Goal: Task Accomplishment & Management: Complete application form

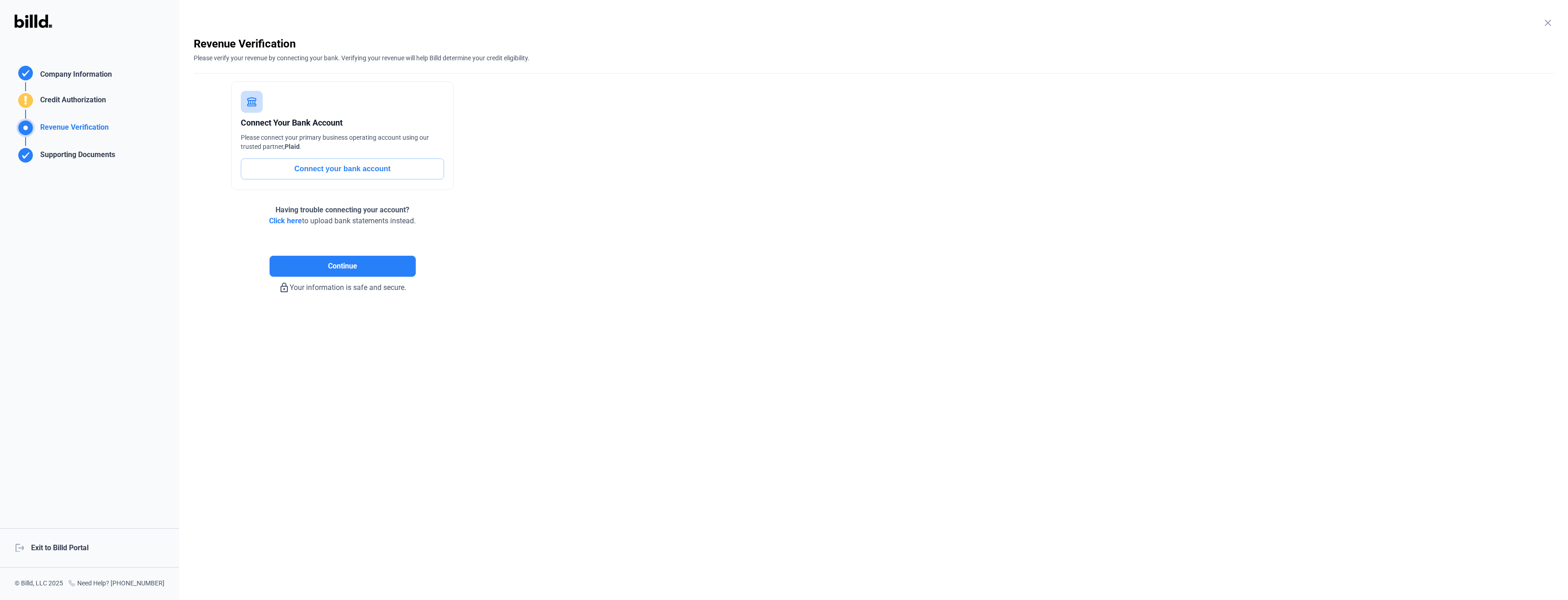
click at [283, 223] on span "Click here" at bounding box center [285, 221] width 33 height 9
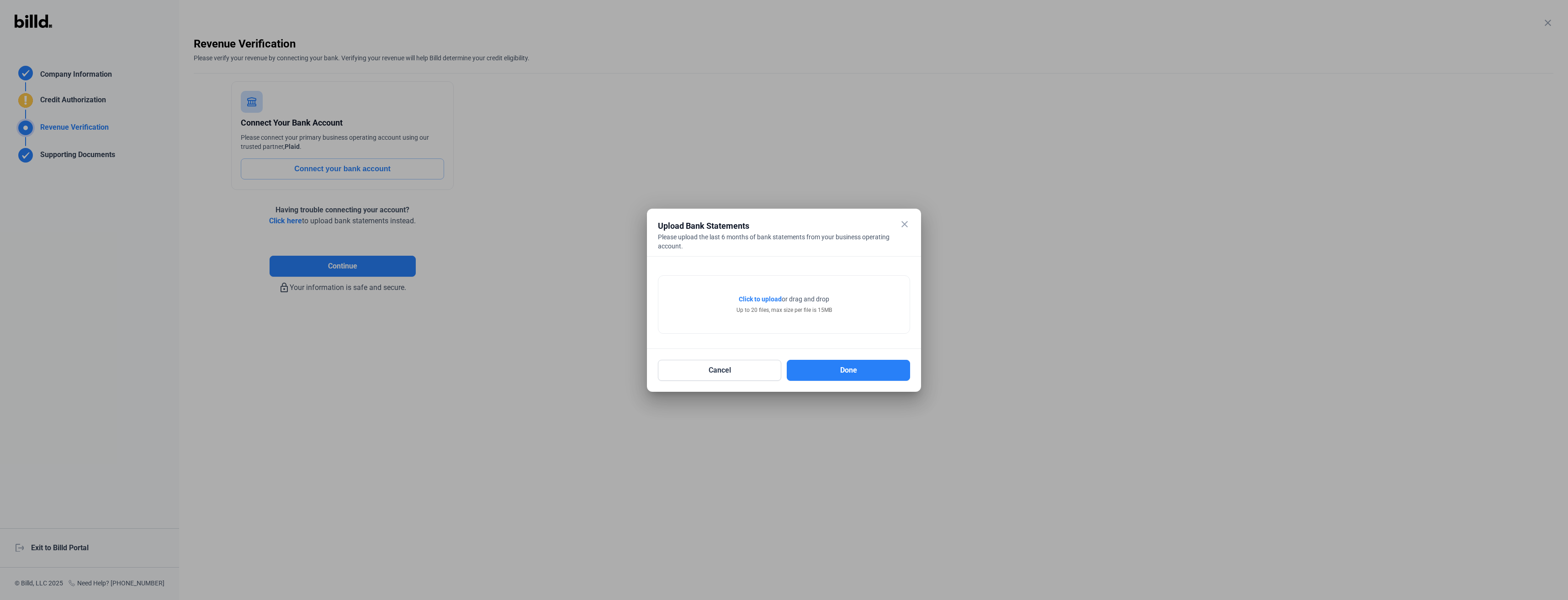
click at [760, 297] on span "Click to upload" at bounding box center [760, 299] width 43 height 7
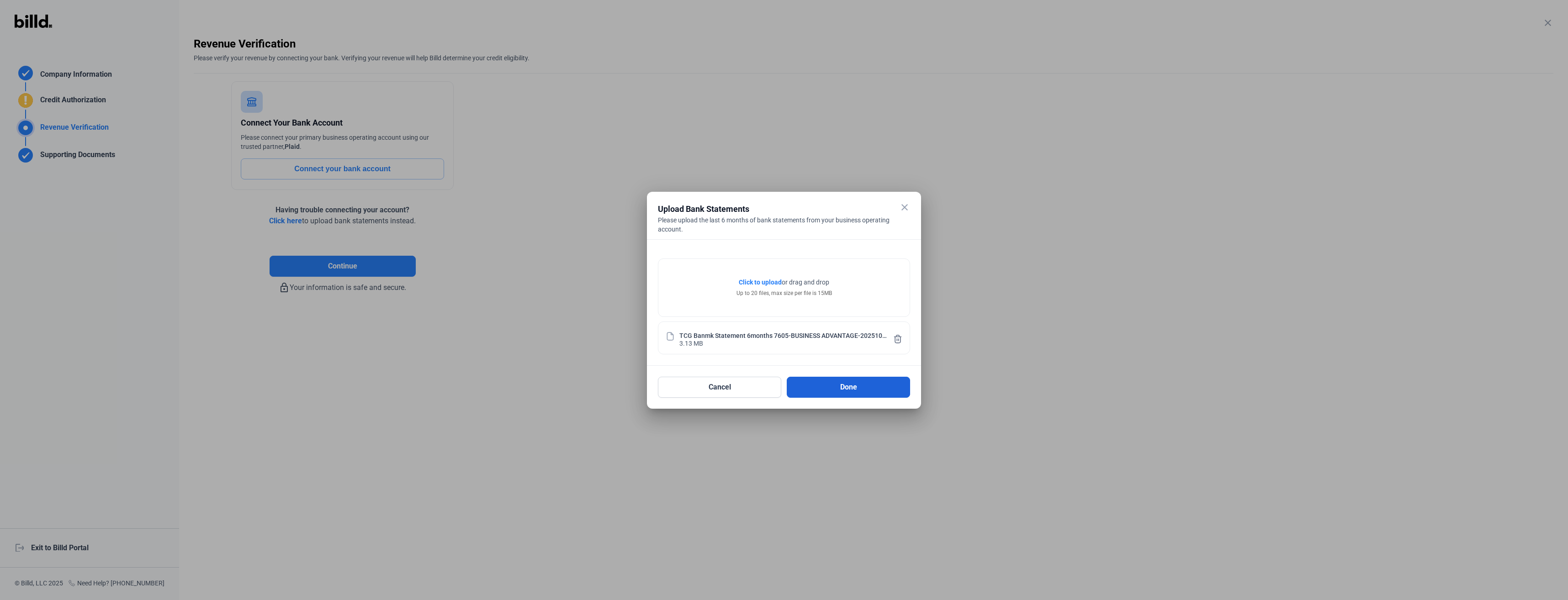
click at [867, 385] on button "Done" at bounding box center [849, 387] width 124 height 21
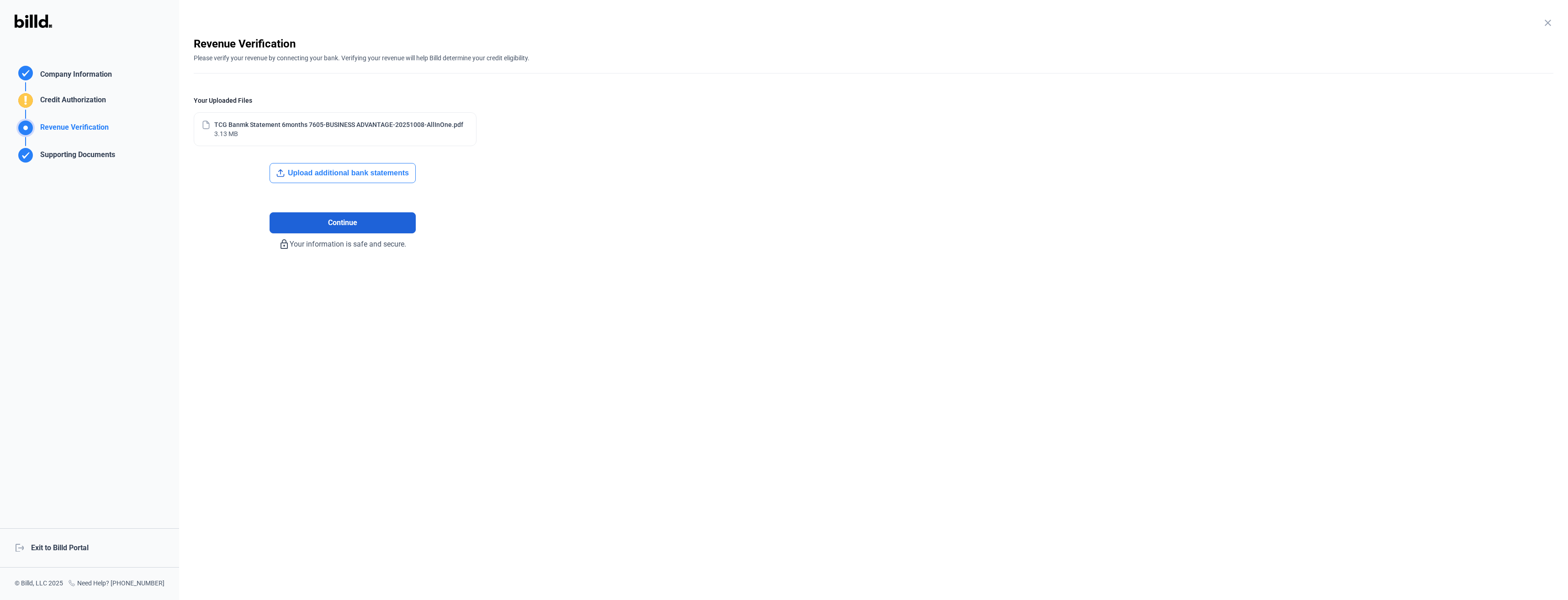
click at [347, 221] on span "Continue" at bounding box center [343, 223] width 29 height 11
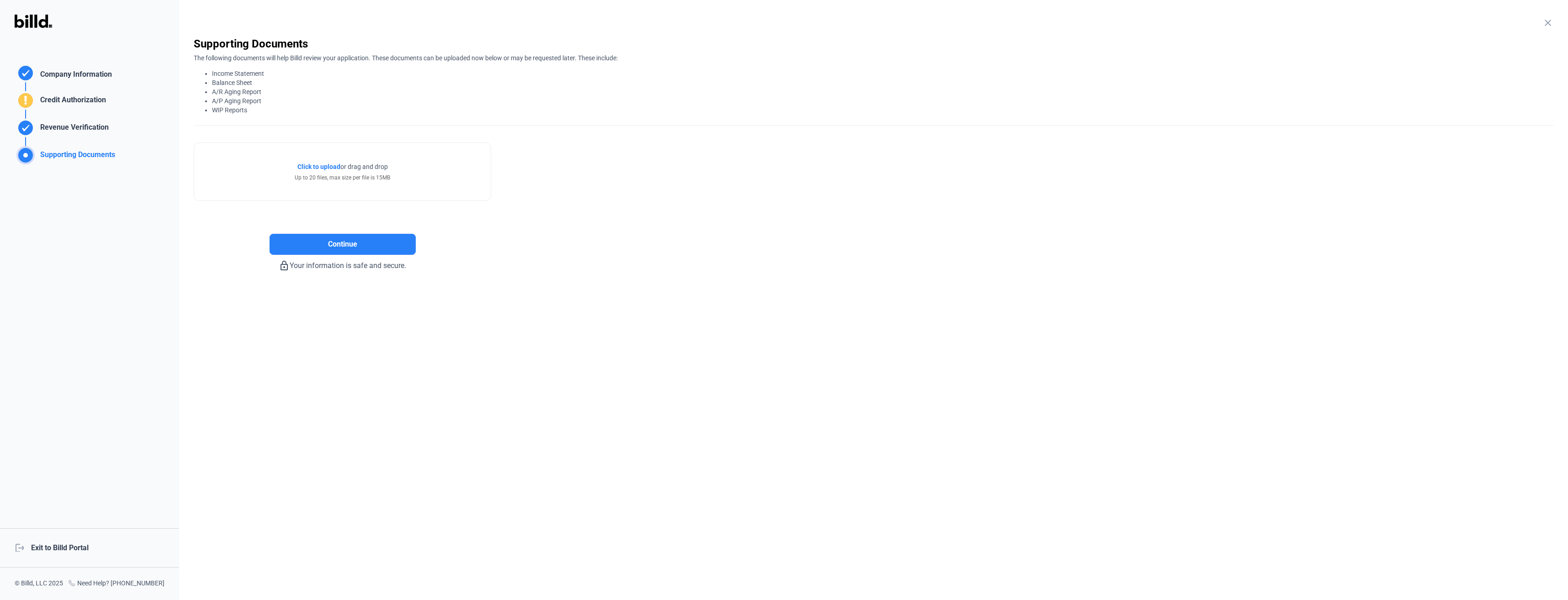
click at [1335, 230] on enrollment-step "close Supporting Documents The following documents will help Billd review your …" at bounding box center [873, 154] width 1360 height 235
click at [357, 247] on button "Continue" at bounding box center [343, 244] width 146 height 21
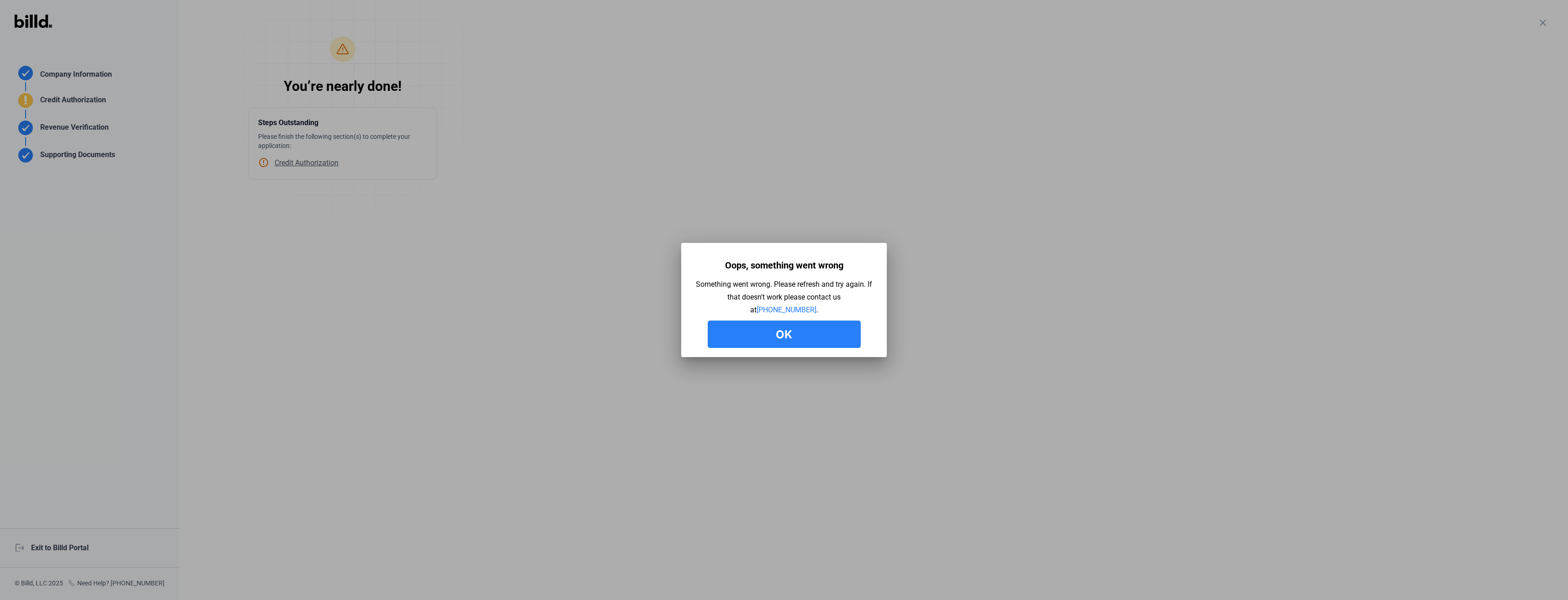
click at [784, 340] on button "Ok" at bounding box center [784, 334] width 153 height 27
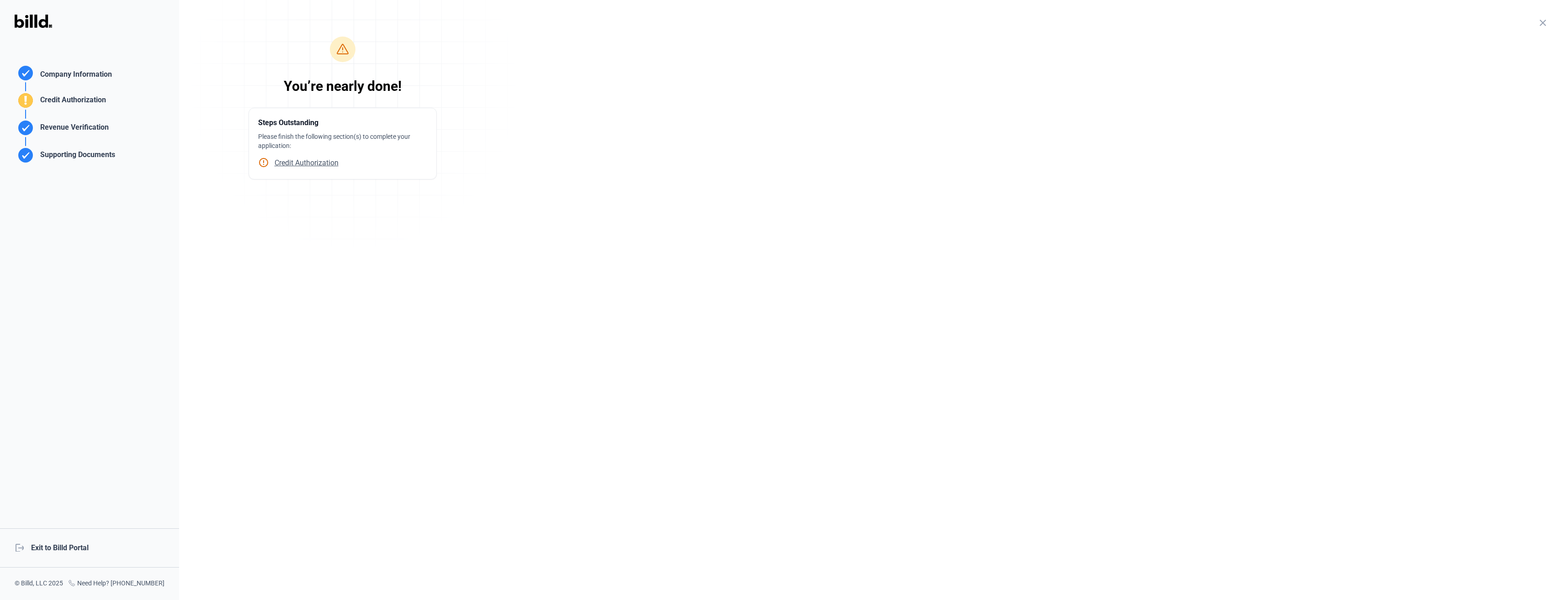
click at [308, 162] on span "Credit Authorization" at bounding box center [304, 162] width 69 height 9
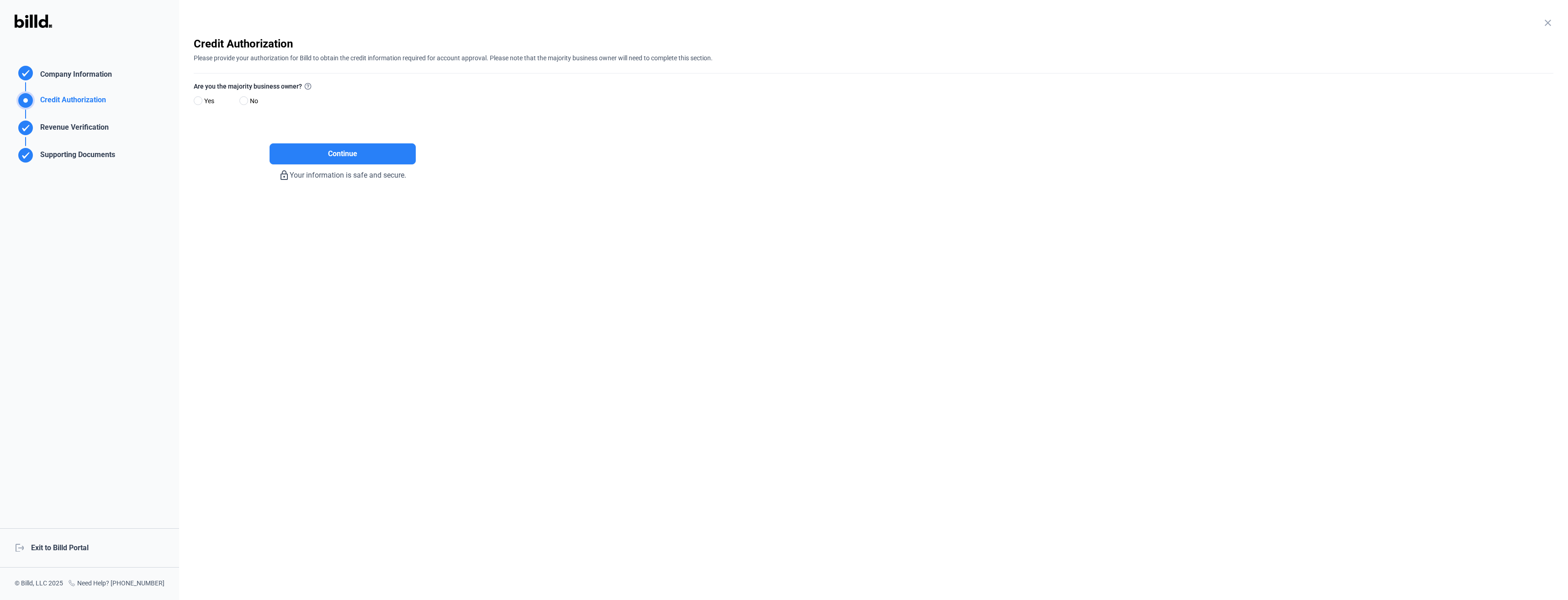
click at [94, 153] on div "Supporting Documents" at bounding box center [75, 156] width 79 height 15
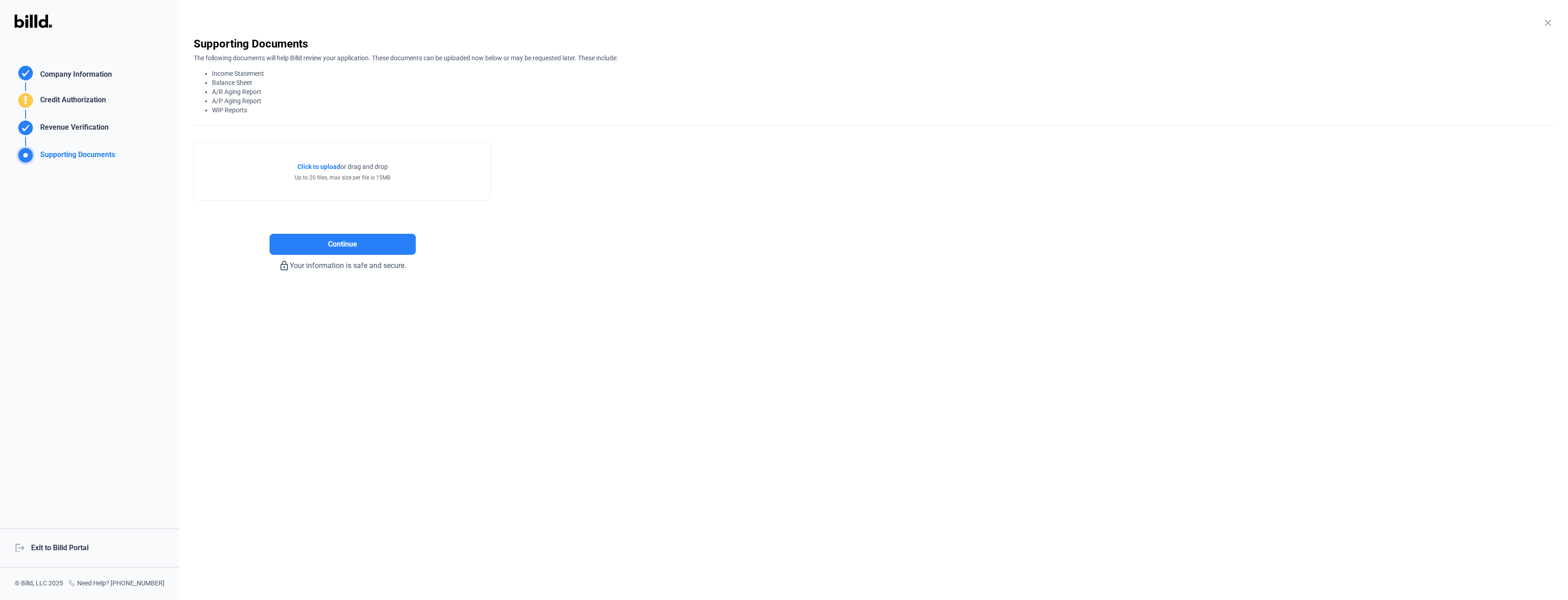
click at [82, 74] on div "Company Information" at bounding box center [74, 75] width 75 height 13
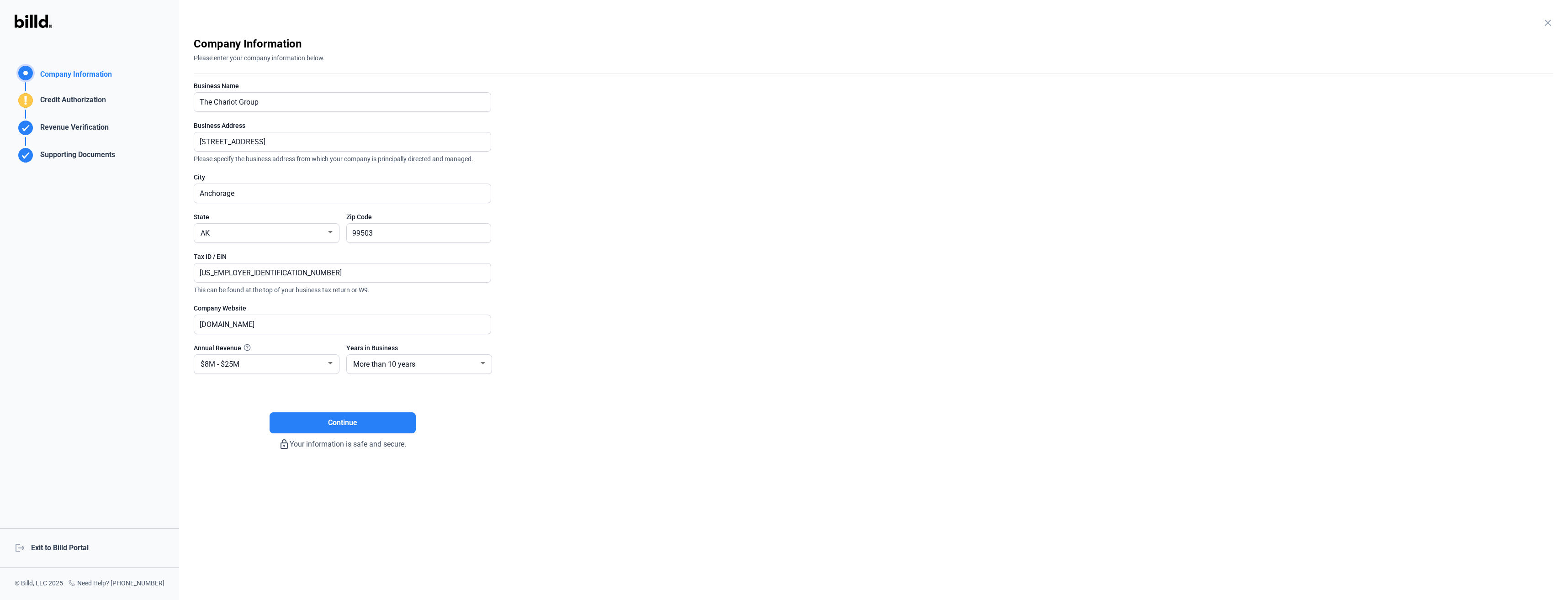
click at [72, 102] on div "Credit Authorization" at bounding box center [71, 102] width 69 height 15
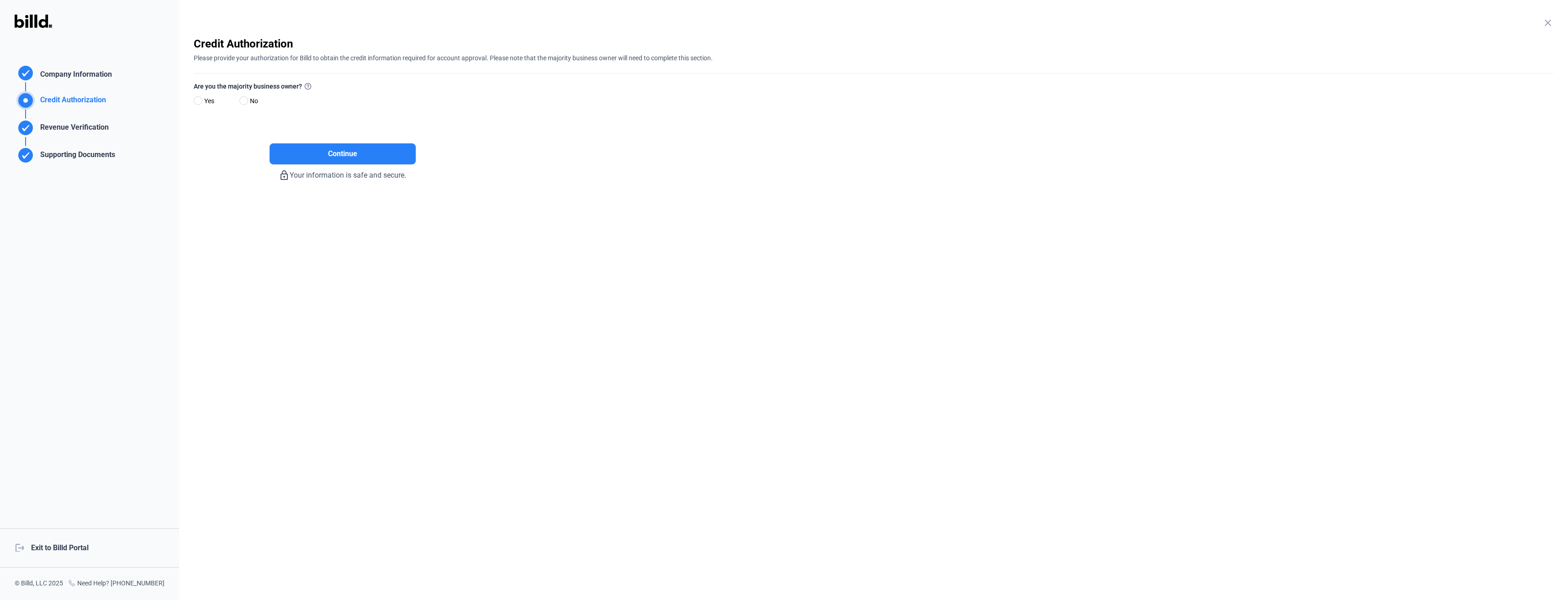
click at [72, 128] on div "Revenue Verification" at bounding box center [72, 129] width 72 height 15
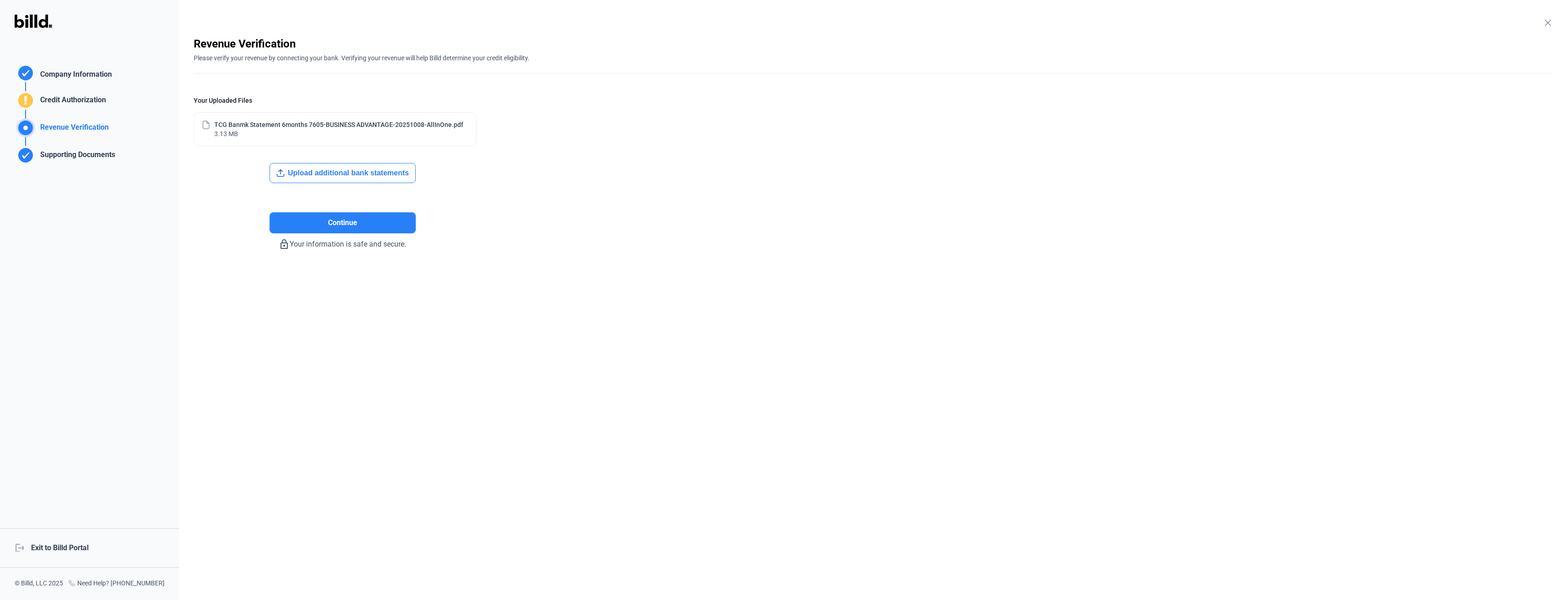
click at [383, 176] on button "Upload additional bank statements" at bounding box center [343, 173] width 146 height 20
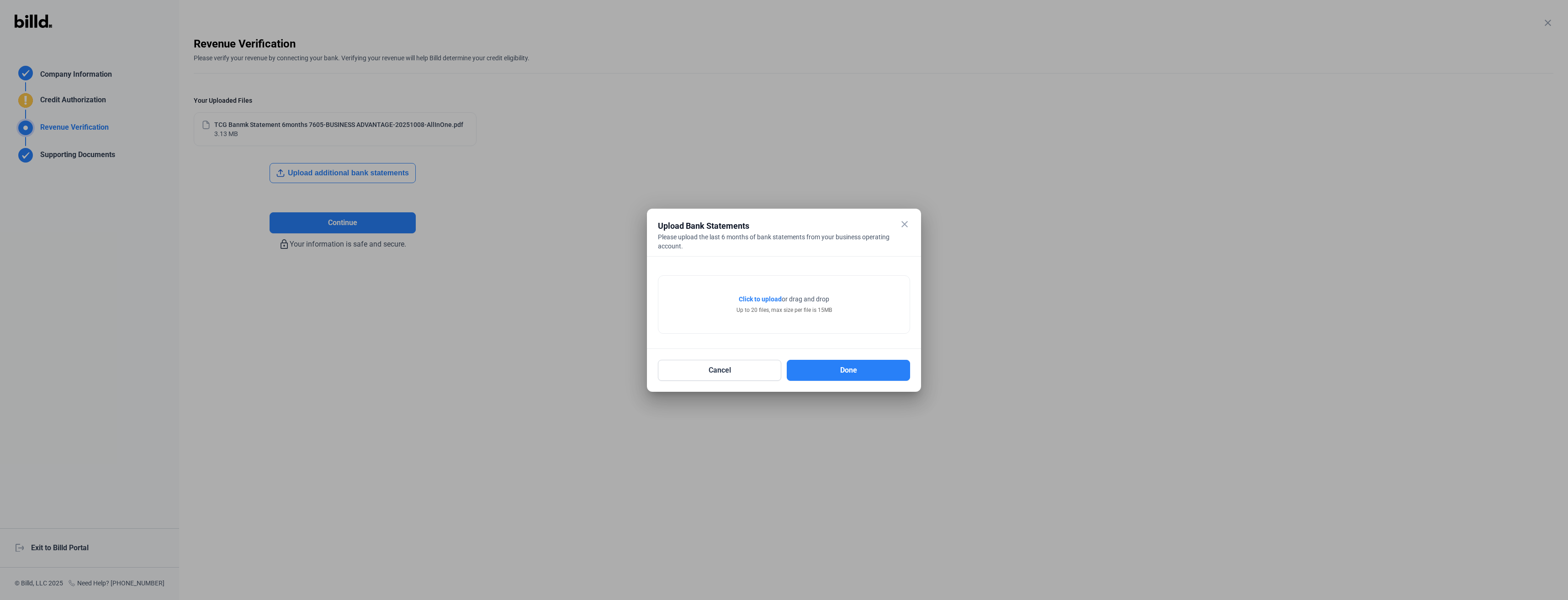
click at [767, 299] on span "Click to upload" at bounding box center [760, 299] width 43 height 7
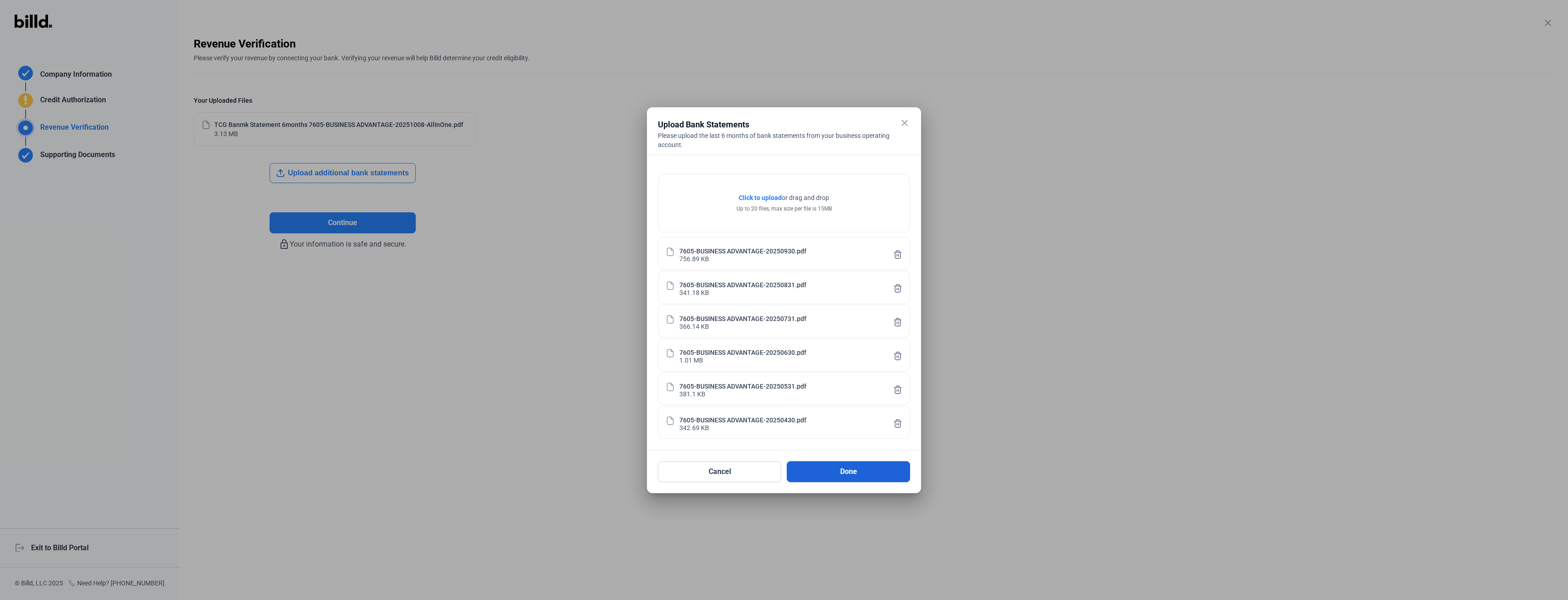
click at [851, 474] on button "Done" at bounding box center [849, 472] width 124 height 21
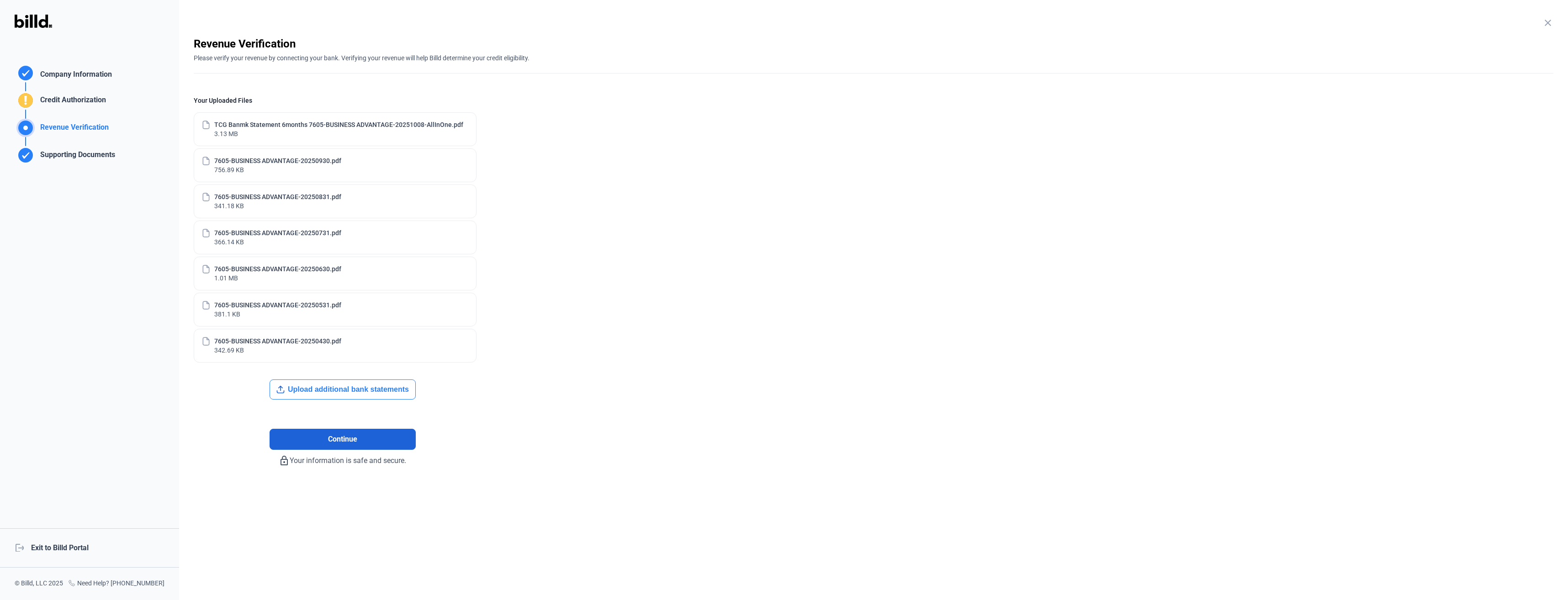
click at [371, 445] on button "Continue" at bounding box center [343, 439] width 146 height 21
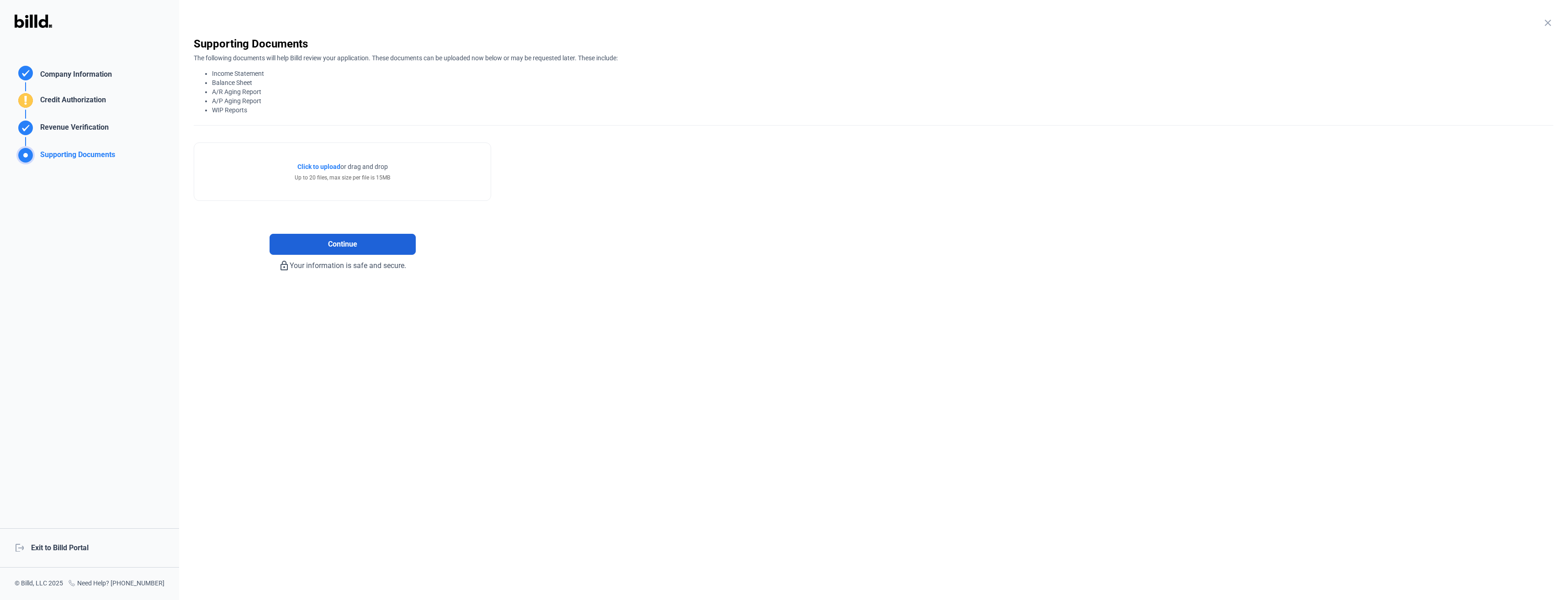
click at [362, 243] on button "Continue" at bounding box center [343, 244] width 146 height 21
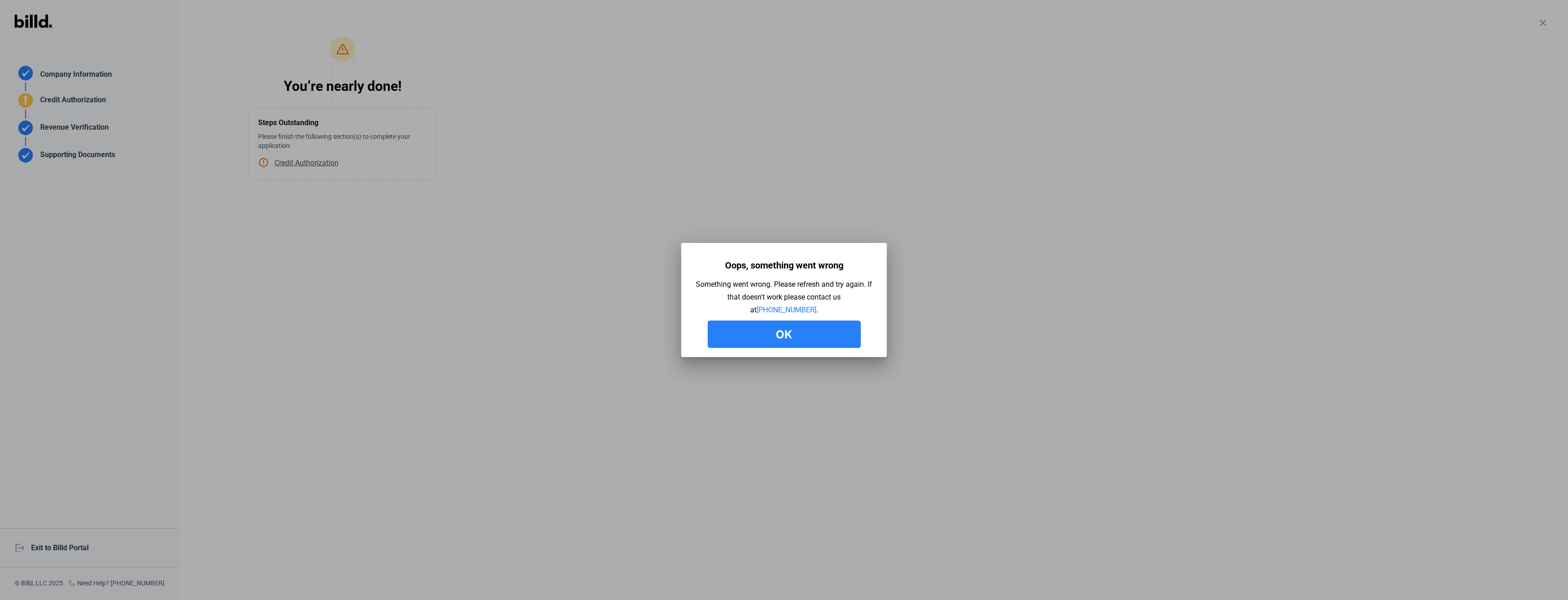
click at [769, 343] on button "Ok" at bounding box center [784, 334] width 153 height 27
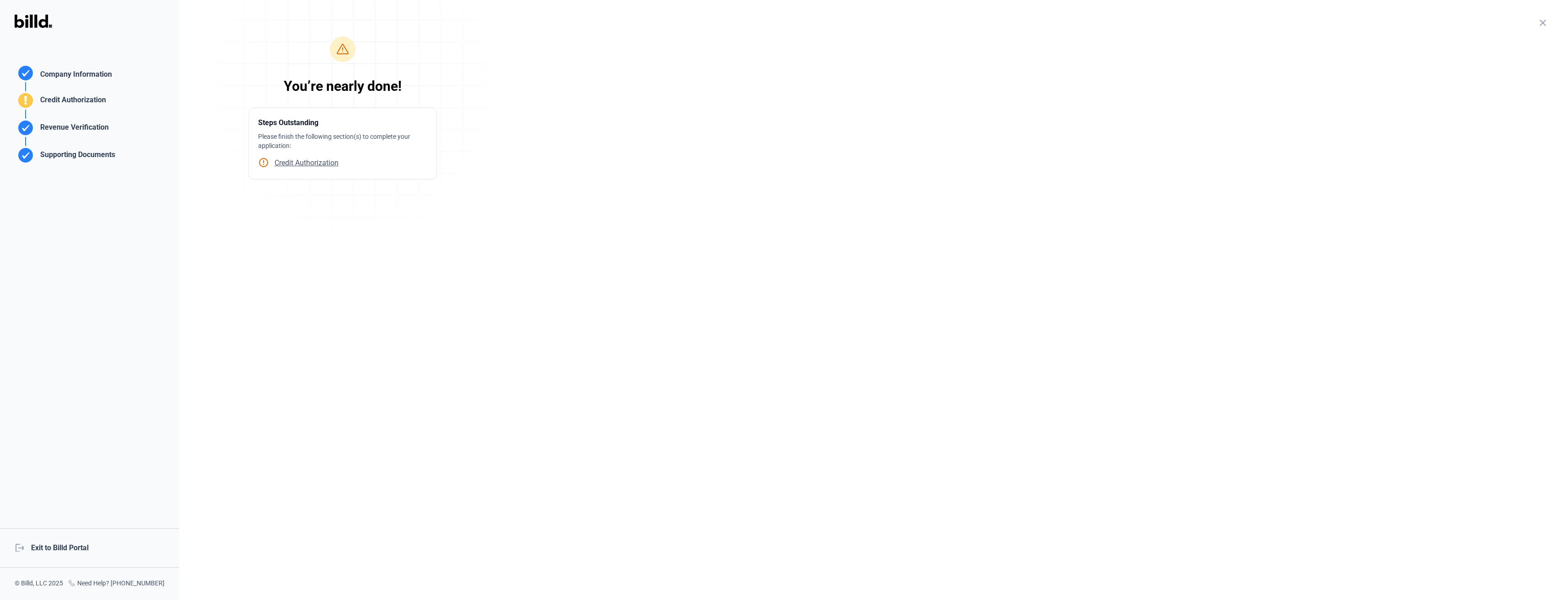
click at [93, 159] on div "Supporting Documents" at bounding box center [75, 156] width 79 height 15
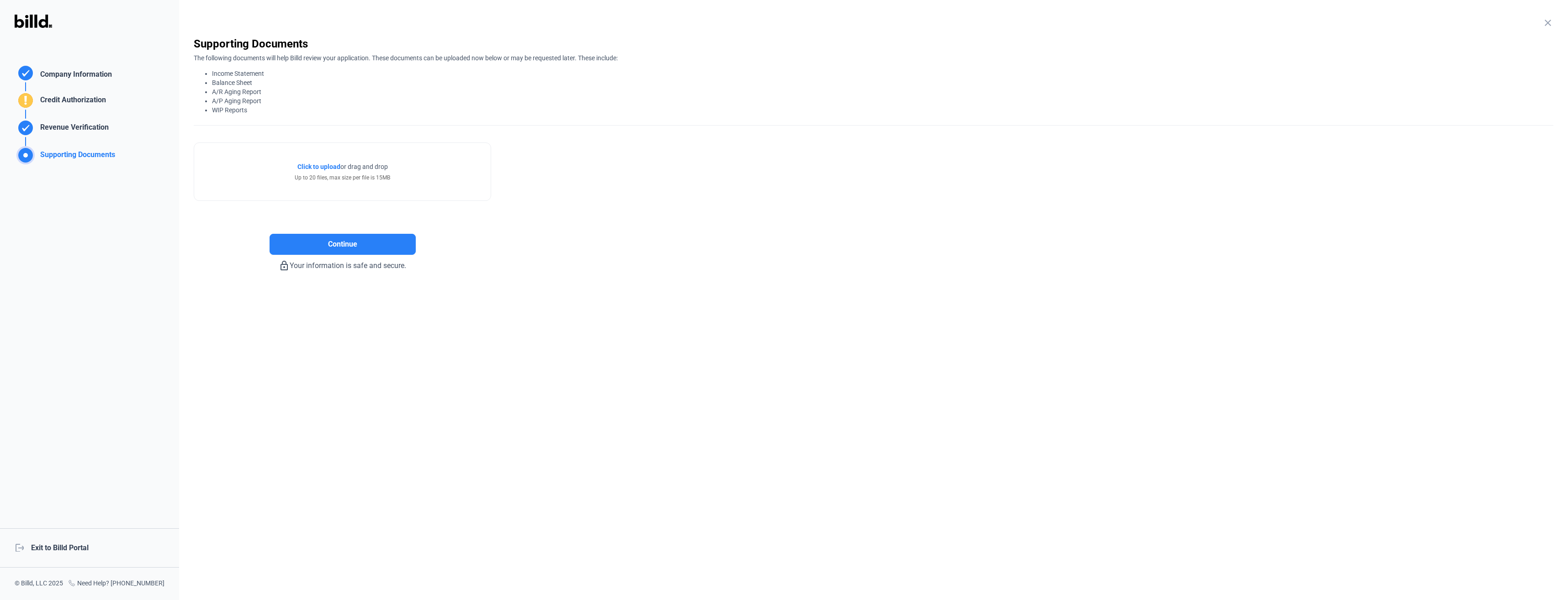
click at [85, 127] on div "Revenue Verification" at bounding box center [72, 129] width 72 height 15
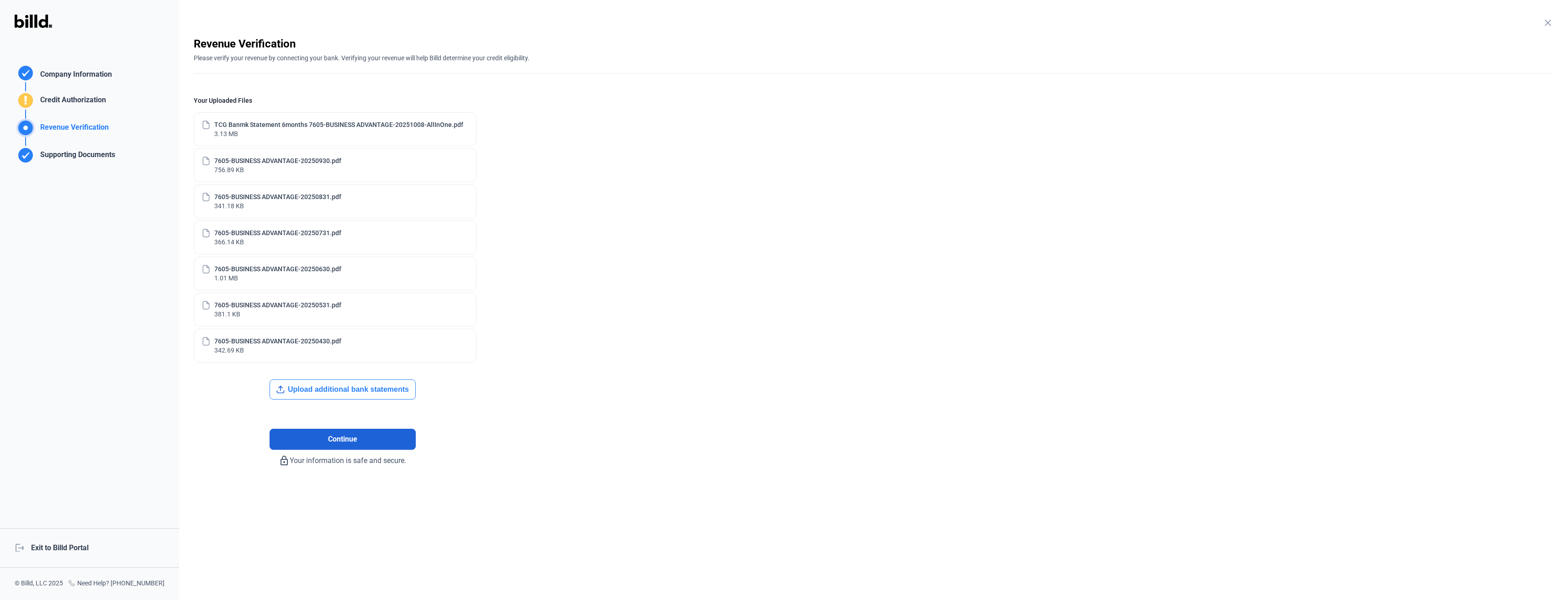
click at [352, 441] on span "Continue" at bounding box center [343, 439] width 29 height 11
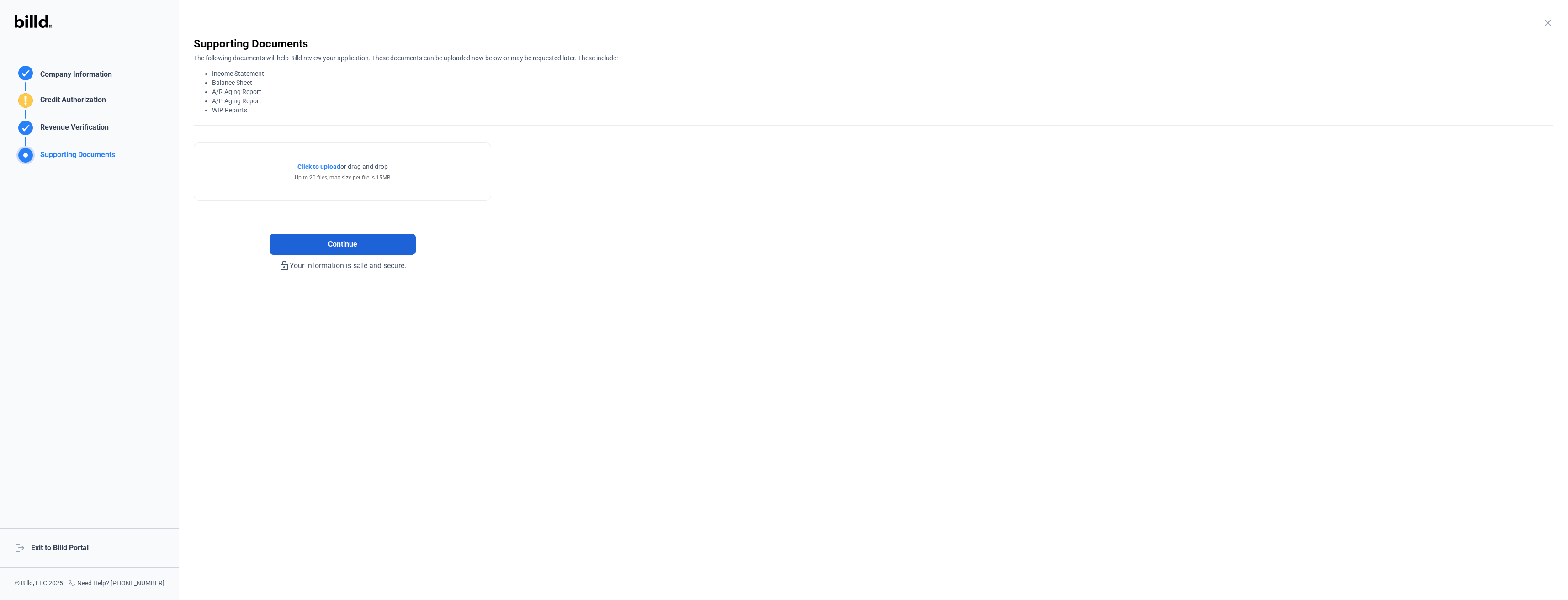
click at [394, 246] on button "Continue" at bounding box center [343, 244] width 146 height 21
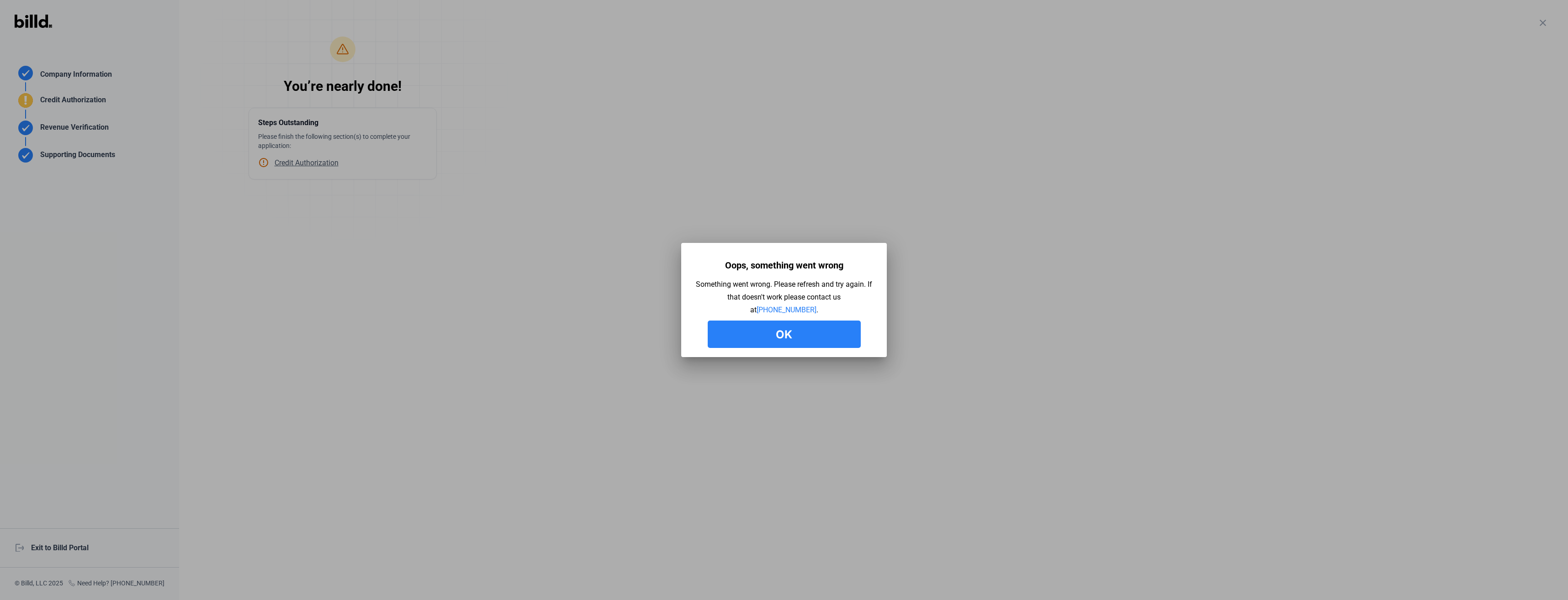
click at [770, 344] on button "Ok" at bounding box center [784, 334] width 153 height 27
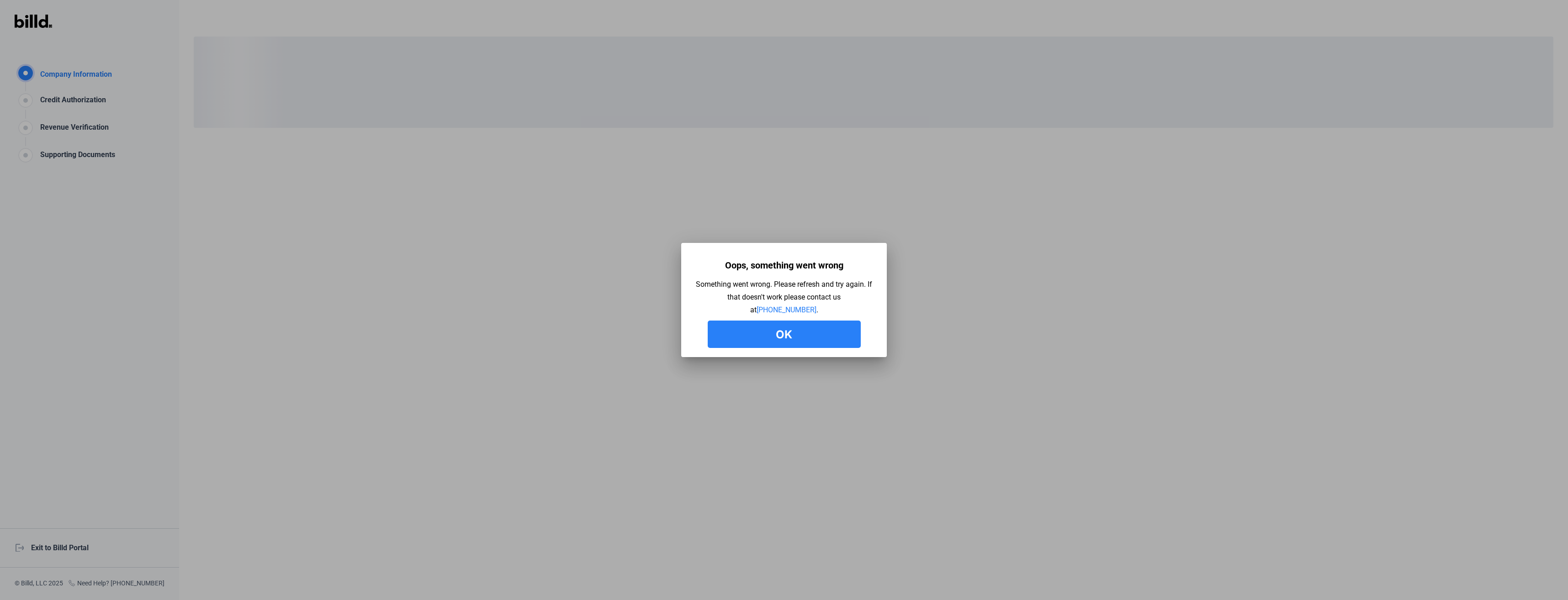
click at [825, 341] on button "Ok" at bounding box center [784, 334] width 153 height 27
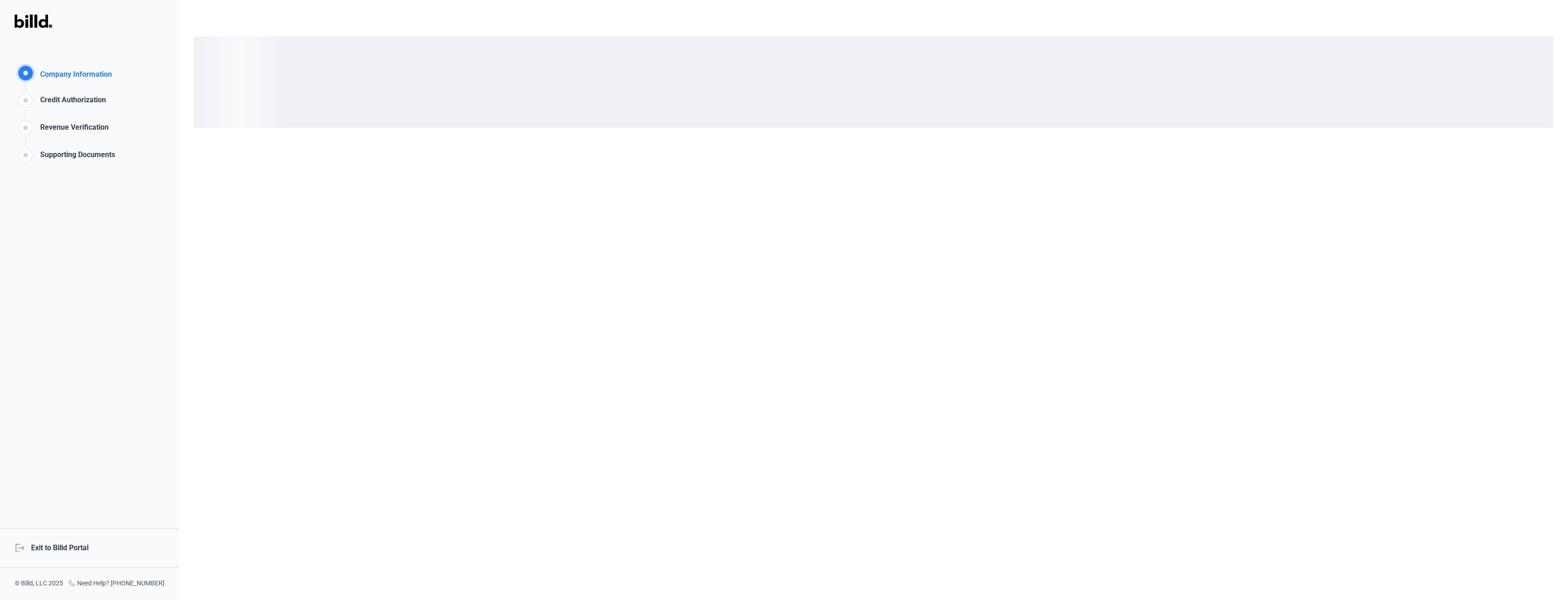
click at [171, 223] on div "Company Information Company Information Credit Authorization Revenue Verificati…" at bounding box center [89, 300] width 179 height 600
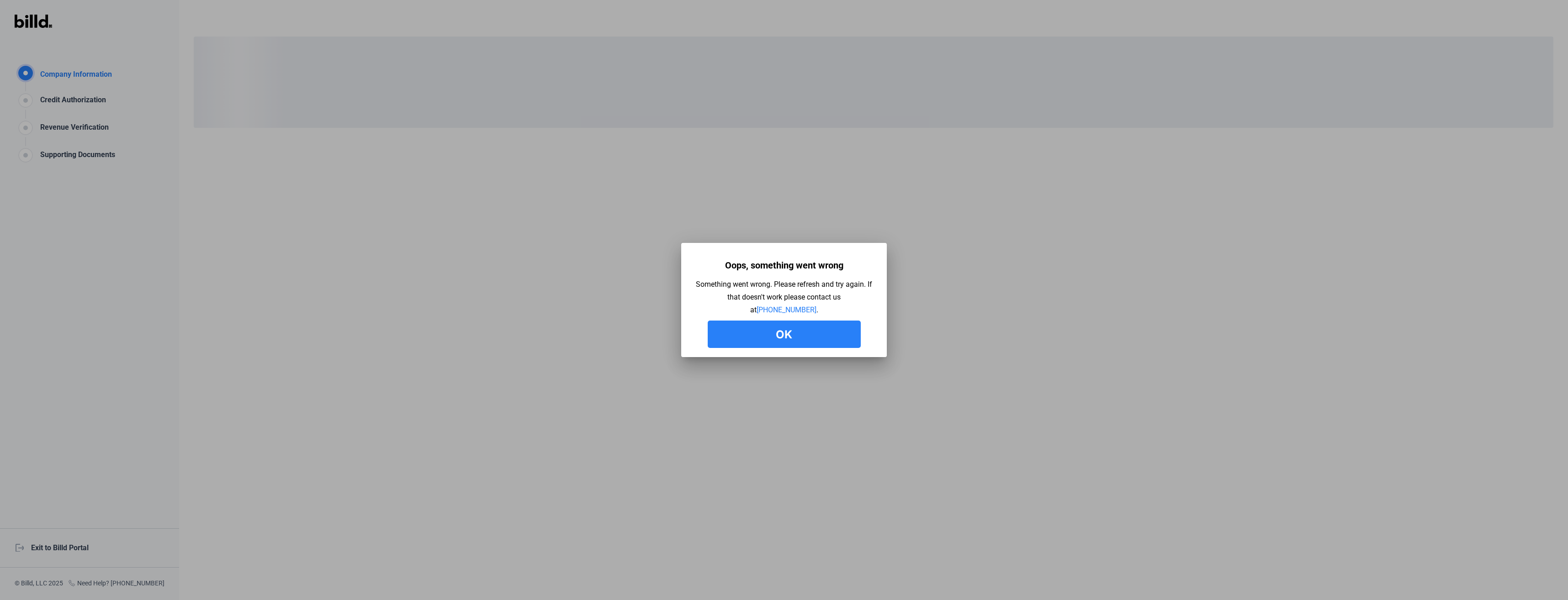
click at [811, 332] on button "Ok" at bounding box center [784, 334] width 153 height 27
